Goal: Information Seeking & Learning: Learn about a topic

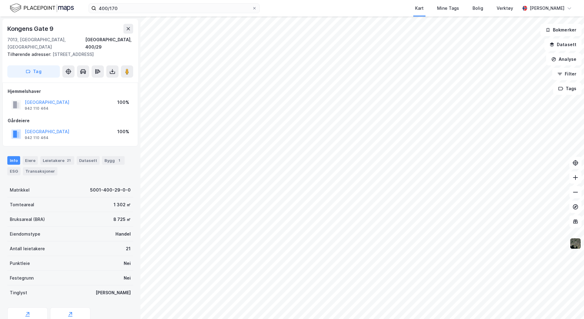
scroll to position [0, 0]
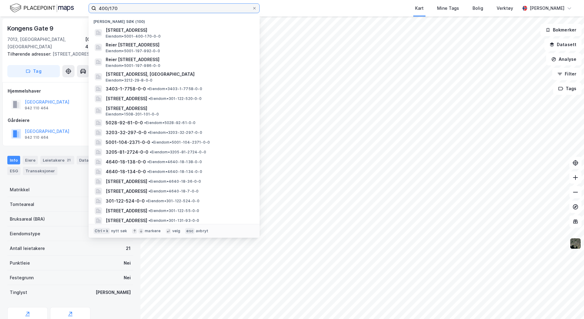
drag, startPoint x: 117, startPoint y: 7, endPoint x: 79, endPoint y: 10, distance: 38.3
click at [79, 10] on div "400/170 Nylige søk (100) Danielsveita 11, 7013, TRONDHEIM, TRONDHEIM Eiendom • …" at bounding box center [292, 8] width 584 height 17
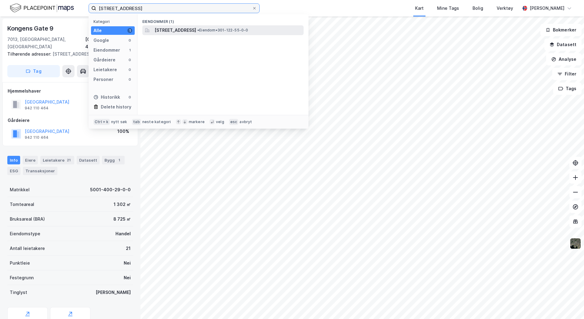
type input "[STREET_ADDRESS]"
click at [168, 29] on span "[STREET_ADDRESS]" at bounding box center [176, 30] width 42 height 7
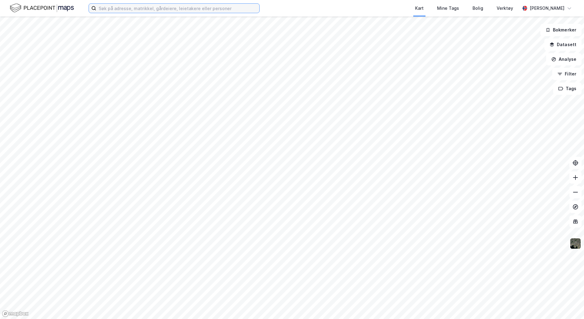
click at [159, 11] on input at bounding box center [177, 8] width 163 height 9
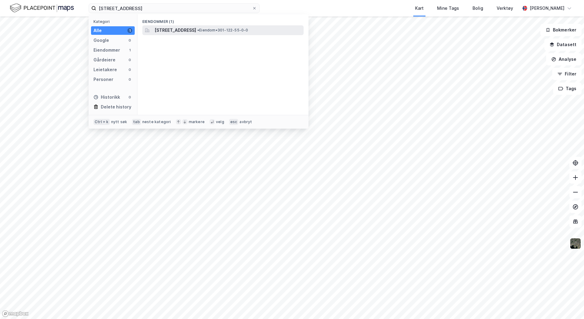
click at [195, 31] on span "[STREET_ADDRESS]" at bounding box center [176, 30] width 42 height 7
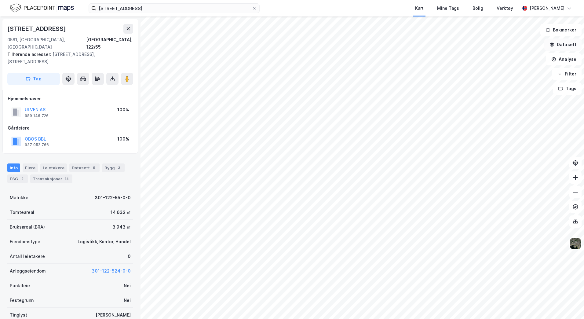
click at [553, 42] on icon "button" at bounding box center [552, 44] width 5 height 5
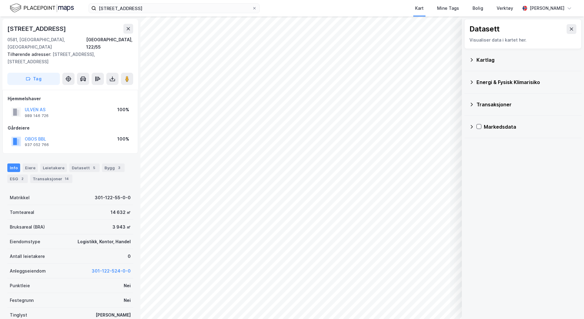
click at [474, 59] on icon at bounding box center [471, 59] width 5 height 5
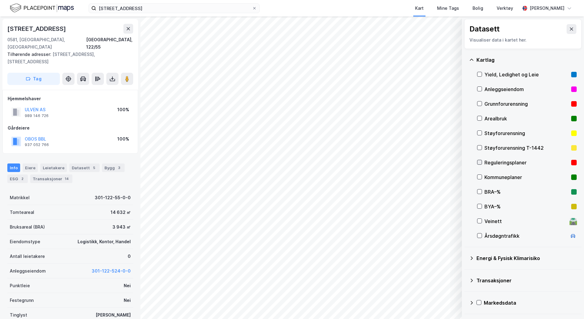
click at [479, 162] on icon at bounding box center [480, 162] width 4 height 4
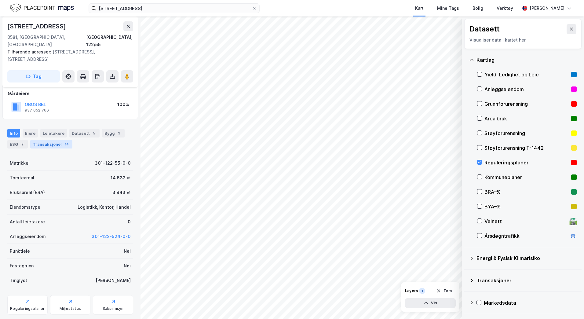
scroll to position [36, 0]
click at [25, 298] on icon at bounding box center [27, 301] width 6 height 6
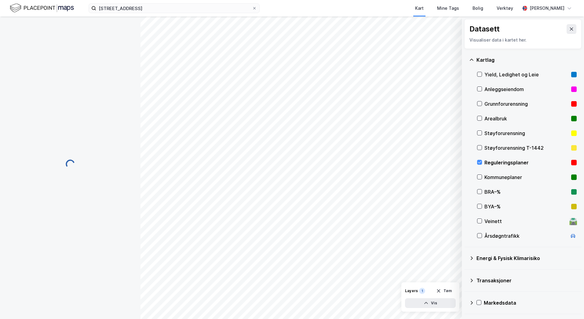
scroll to position [36, 0]
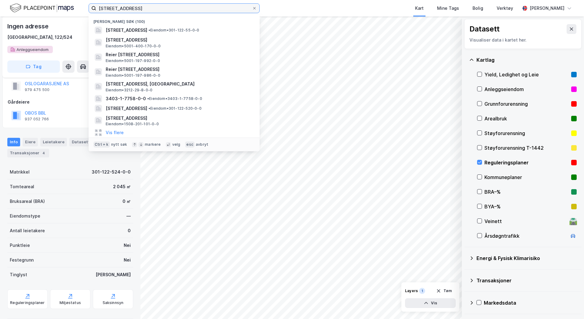
drag, startPoint x: 129, startPoint y: 10, endPoint x: 66, endPoint y: 8, distance: 63.3
click at [66, 8] on div "122/55, oslo Nylige søk (100) [STREET_ADDRESS] • Eiendom • 301-122-55-0-0 [STRE…" at bounding box center [292, 8] width 584 height 17
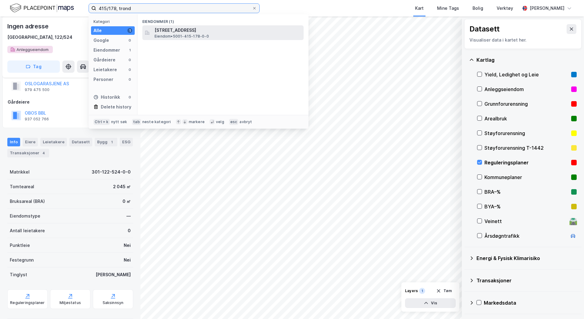
type input "415/178, trond"
click at [169, 30] on span "[STREET_ADDRESS]" at bounding box center [228, 30] width 147 height 7
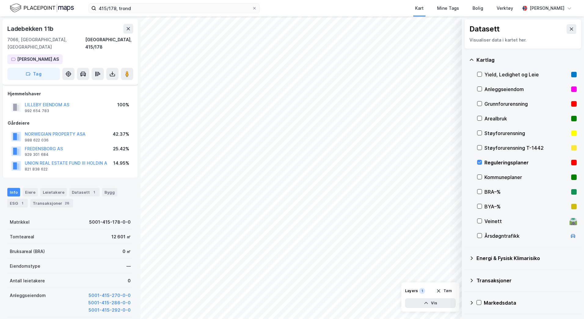
scroll to position [36, 0]
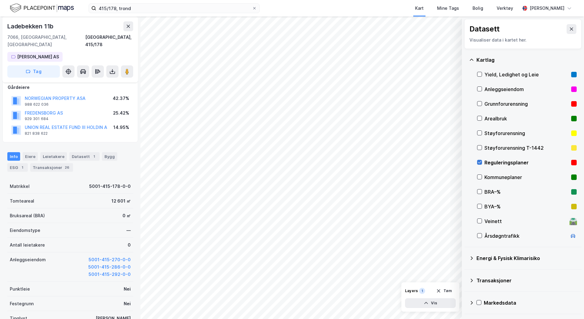
click at [481, 160] on div at bounding box center [479, 162] width 5 height 5
